Goal: Information Seeking & Learning: Learn about a topic

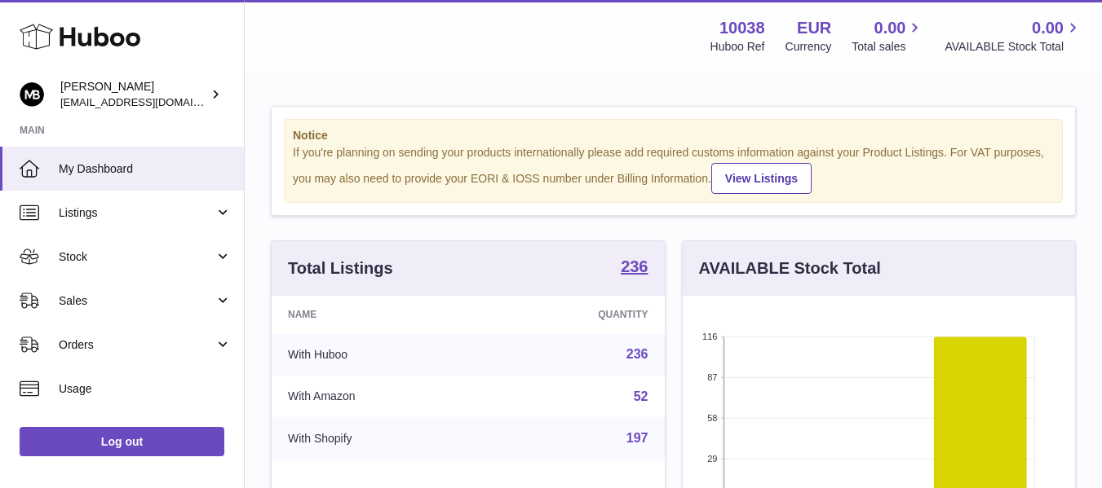
scroll to position [254, 392]
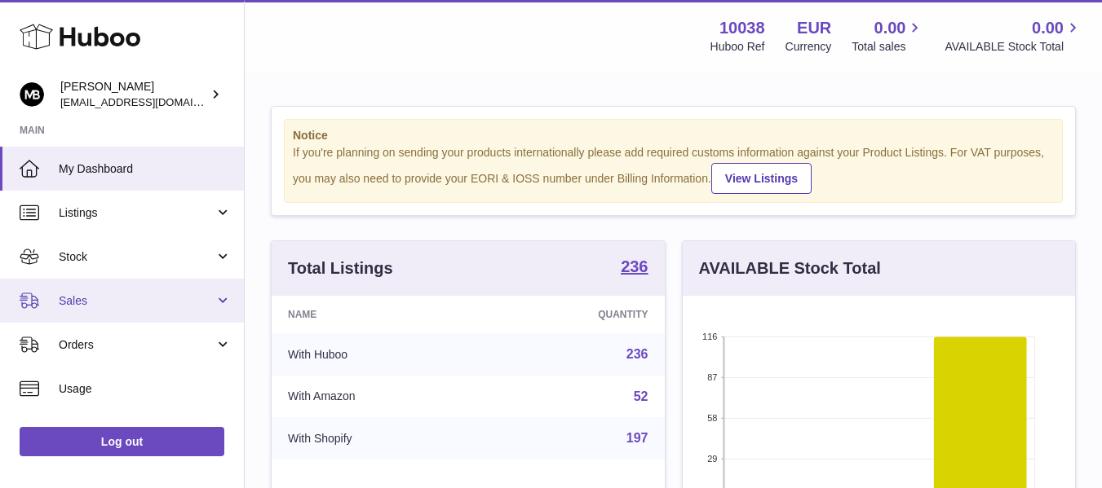
click at [114, 304] on span "Sales" at bounding box center [137, 301] width 156 height 15
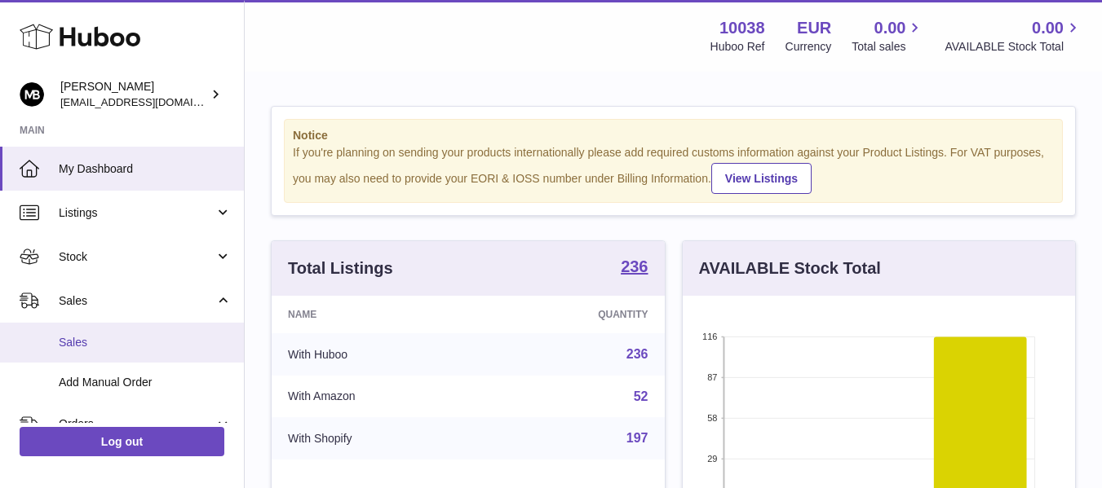
click at [82, 341] on span "Sales" at bounding box center [145, 342] width 173 height 15
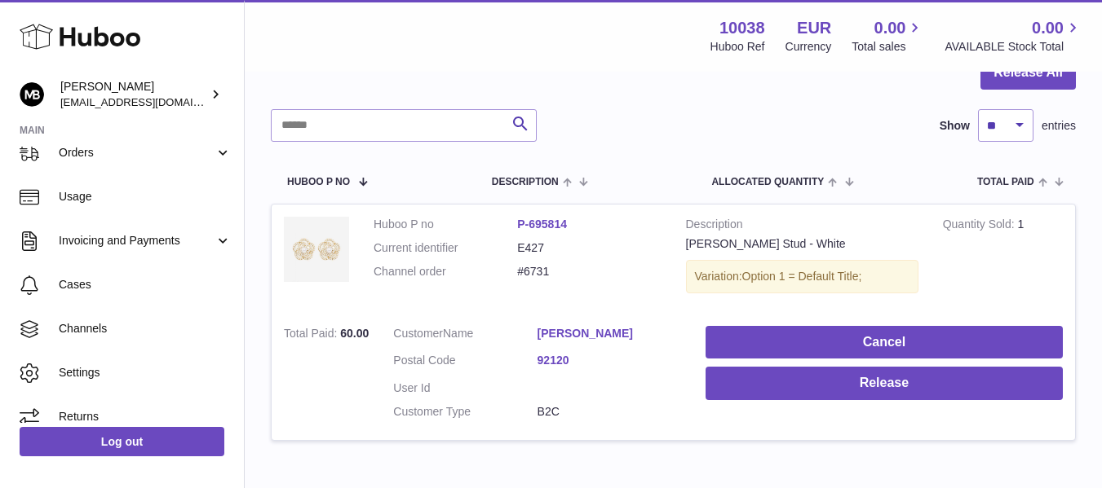
scroll to position [151, 0]
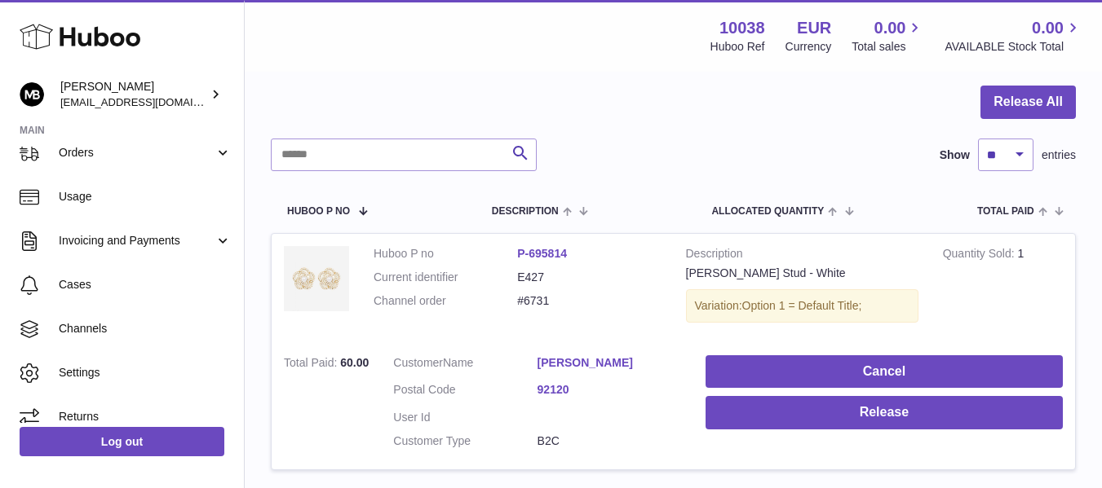
click at [550, 113] on div at bounding box center [673, 112] width 805 height 53
